Goal: Find specific page/section: Find specific page/section

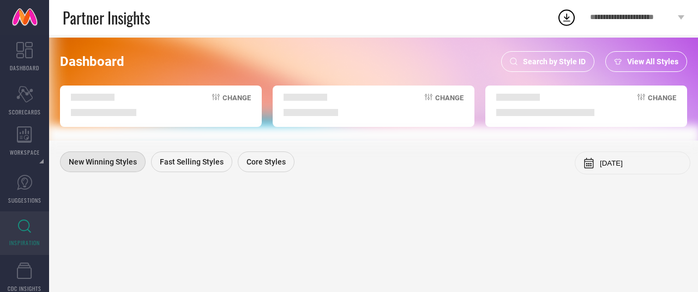
click at [565, 61] on span "Search by Style ID" at bounding box center [554, 61] width 63 height 9
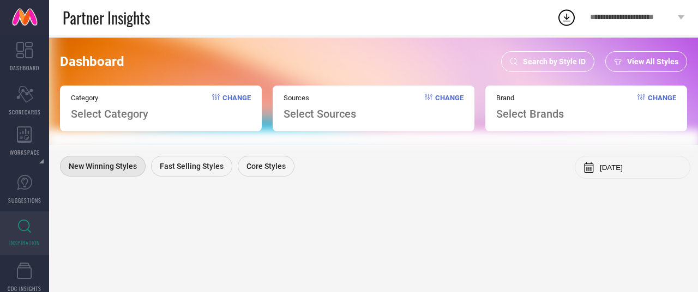
click at [565, 59] on span "Search by Style ID" at bounding box center [554, 61] width 63 height 9
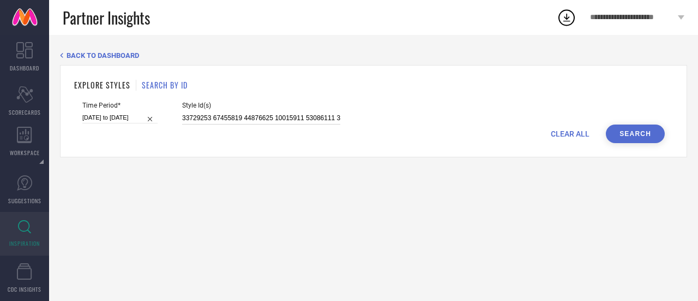
click at [284, 117] on input at bounding box center [261, 118] width 158 height 13
paste input "25662496 25662520 13064062 33559986 25796232"
type input "25662496 25662520 13064062 33559986 25796232"
click at [655, 131] on button "Search" at bounding box center [635, 133] width 59 height 19
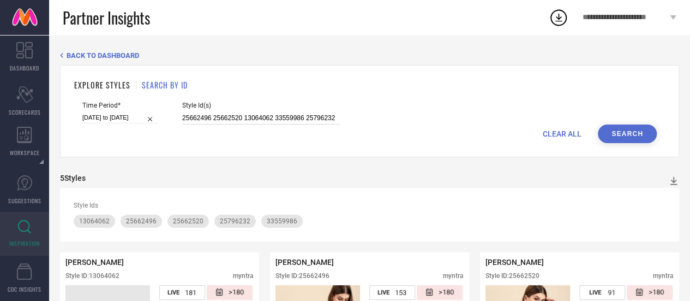
click at [242, 119] on input "25662496 25662520 13064062 33559986 25796232" at bounding box center [261, 118] width 158 height 13
paste input "33265047 32201552 33265048 33265045 33671555"
click at [620, 136] on button "Search" at bounding box center [627, 133] width 59 height 19
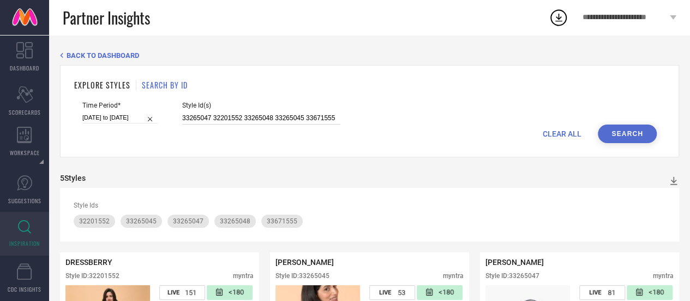
click at [286, 118] on input "33265047 32201552 33265048 33265045 33671555" at bounding box center [261, 118] width 158 height 13
paste input "4462946 34462949 33000922 32888436 34521559"
click at [645, 135] on button "Search" at bounding box center [627, 133] width 59 height 19
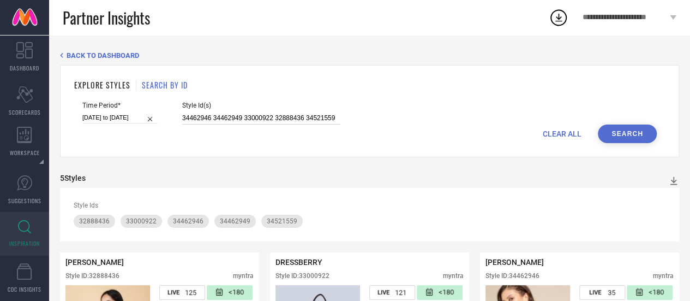
click at [268, 122] on input "34462946 34462949 33000922 32888436 34521559" at bounding box center [261, 118] width 158 height 13
paste input "2921631 32914429 32888434 32921623 32914476"
click at [640, 127] on button "Search" at bounding box center [627, 133] width 59 height 19
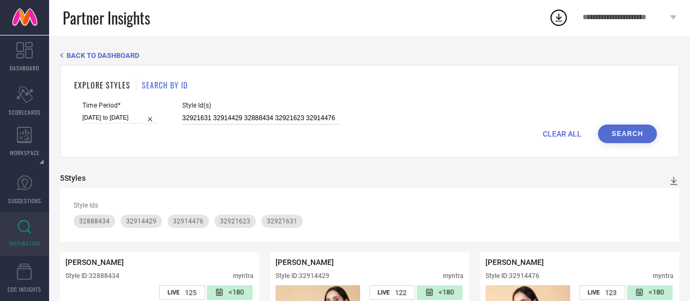
click at [259, 123] on input "32921631 32914429 32888434 32921623 32914476" at bounding box center [261, 118] width 158 height 13
paste input "23282828 23282818 30594111 27449640 23282812"
click at [628, 138] on button "Search" at bounding box center [627, 133] width 59 height 19
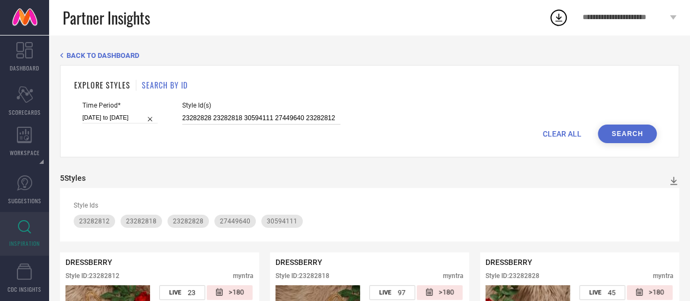
click at [273, 118] on input "23282828 23282818 30594111 27449640 23282812" at bounding box center [261, 118] width 158 height 13
paste input "32003154 27368770"
click at [625, 133] on button "Search" at bounding box center [627, 133] width 59 height 19
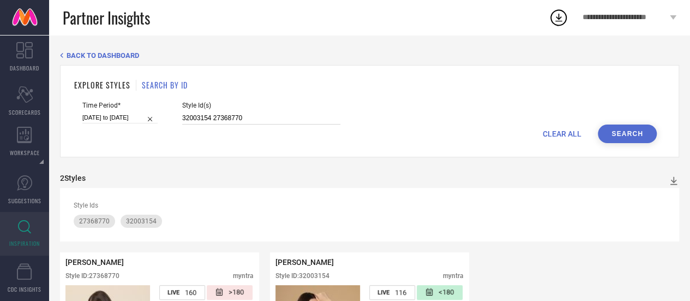
click at [236, 120] on input "32003154 27368770" at bounding box center [261, 118] width 158 height 13
paste input "0956370 32637409 30835866 32811677 30956371"
click at [639, 138] on button "Search" at bounding box center [627, 133] width 59 height 19
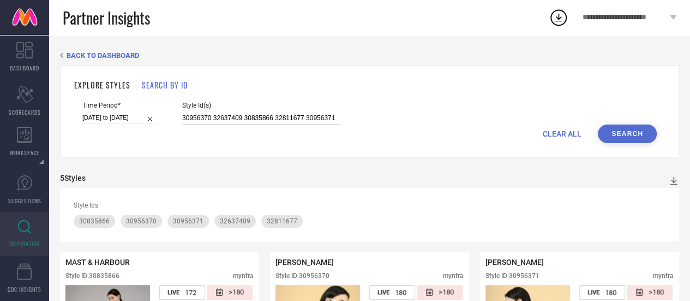
click at [277, 118] on input "30956370 32637409 30835866 32811677 30956371" at bounding box center [261, 118] width 158 height 13
paste input "25662496 25662520 13064062 33559986 25796232 33265047 32201552 33265048 3326504…"
click at [632, 135] on button "Search" at bounding box center [627, 133] width 59 height 19
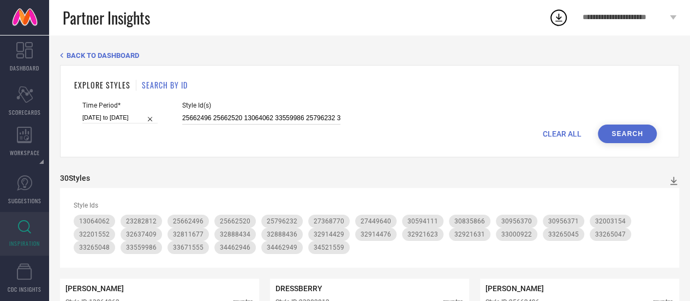
click at [251, 117] on input "25662496 25662520 13064062 33559986 25796232 33265047 32201552 33265048 3326504…" at bounding box center [261, 118] width 158 height 13
paste input
click at [627, 129] on button "Search" at bounding box center [627, 133] width 59 height 19
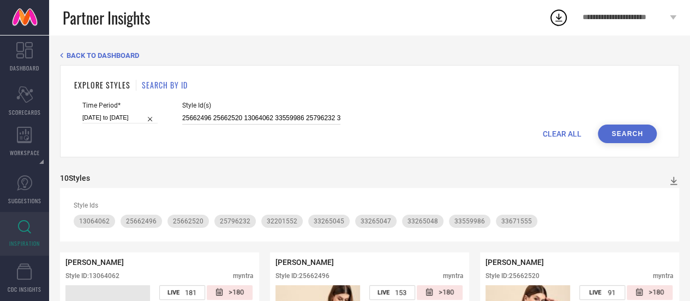
click at [278, 121] on input "25662496 25662520 13064062 33559986 25796232 33265047 32201552 33265048 3326504…" at bounding box center [261, 118] width 158 height 13
paste input "32888436 34521559 32921631 32914429 32888434 32921623 32914476"
type input "32888436 34521559 32921631 32914429 32888434 32921623 32914476"
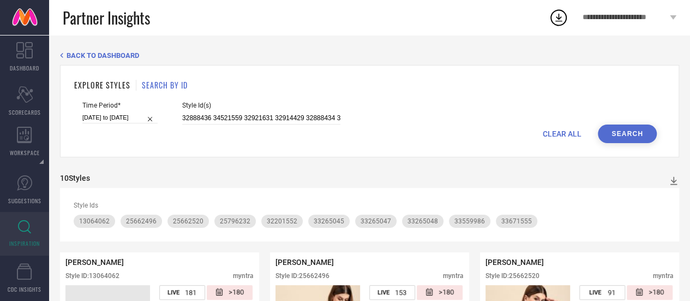
click at [645, 136] on button "Search" at bounding box center [627, 133] width 59 height 19
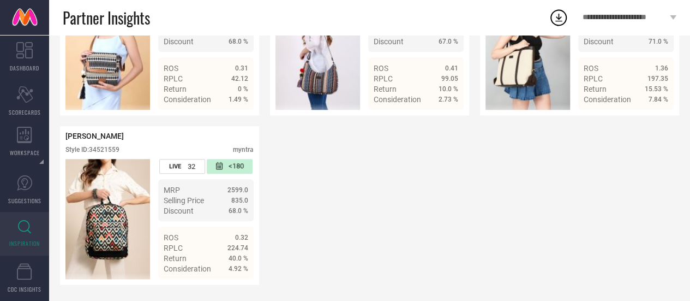
scroll to position [469, 0]
